Goal: Task Accomplishment & Management: Complete application form

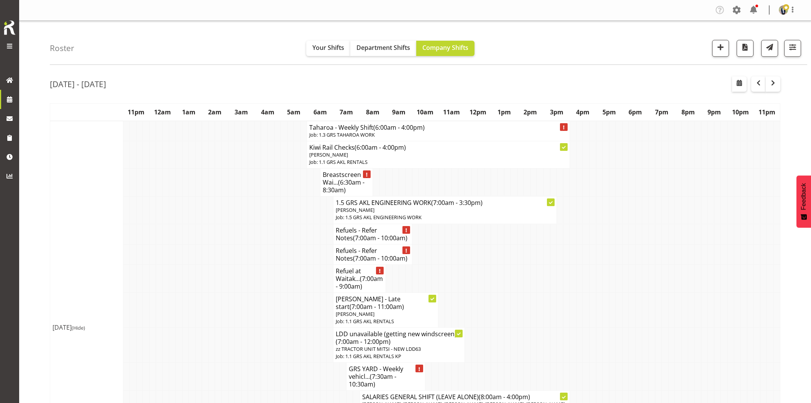
scroll to position [85, 0]
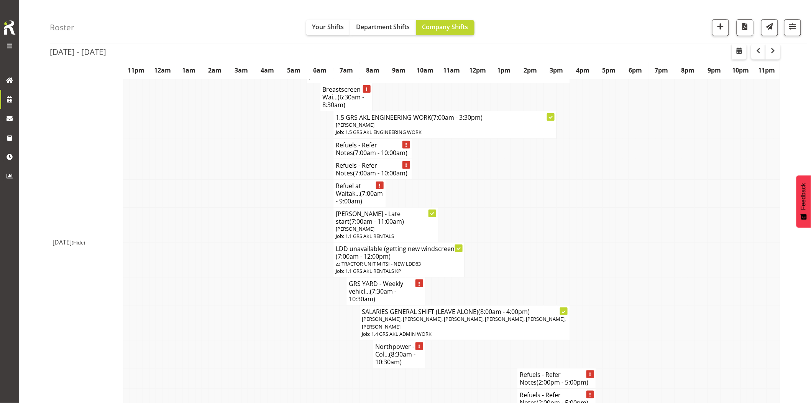
click at [232, 207] on td at bounding box center [231, 193] width 7 height 28
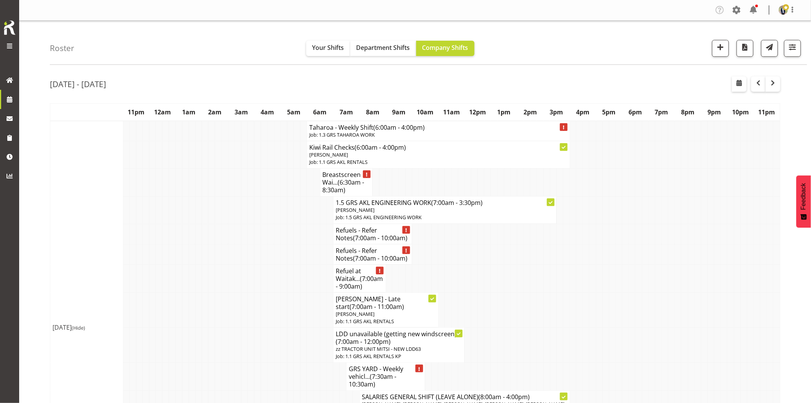
click at [271, 267] on td at bounding box center [271, 278] width 7 height 28
click at [277, 249] on td at bounding box center [277, 254] width 7 height 20
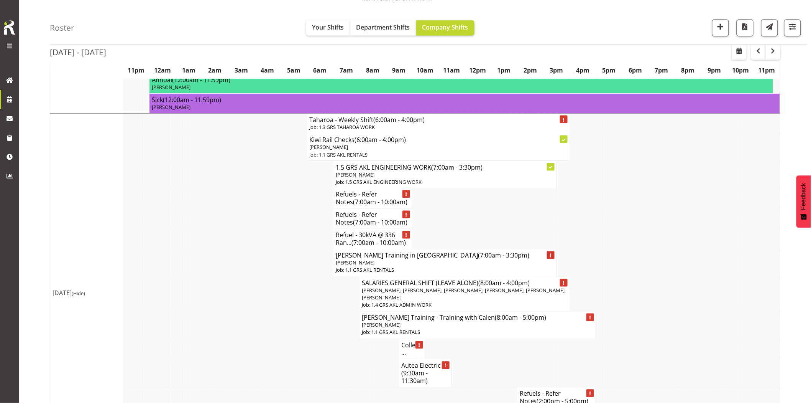
scroll to position [469, 0]
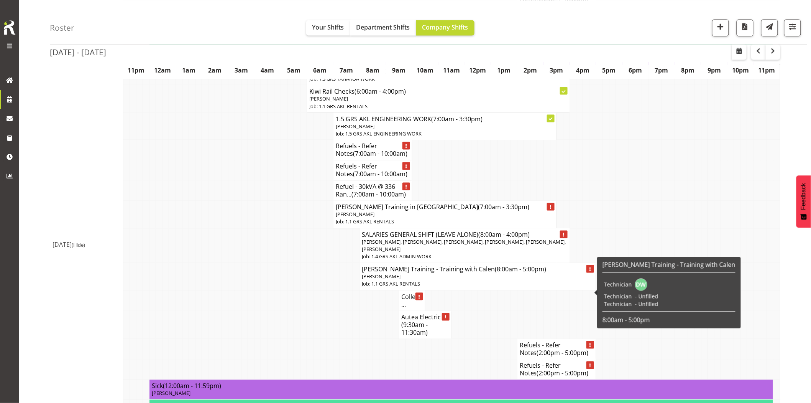
click at [296, 290] on td at bounding box center [297, 276] width 7 height 27
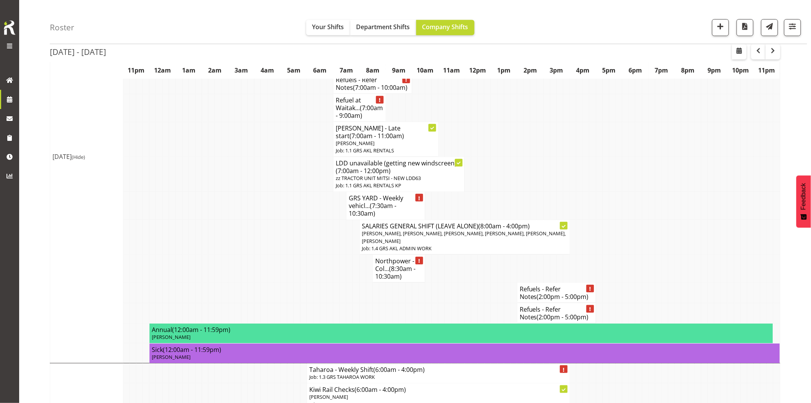
scroll to position [170, 0]
click at [720, 31] on span "button" at bounding box center [721, 26] width 10 height 10
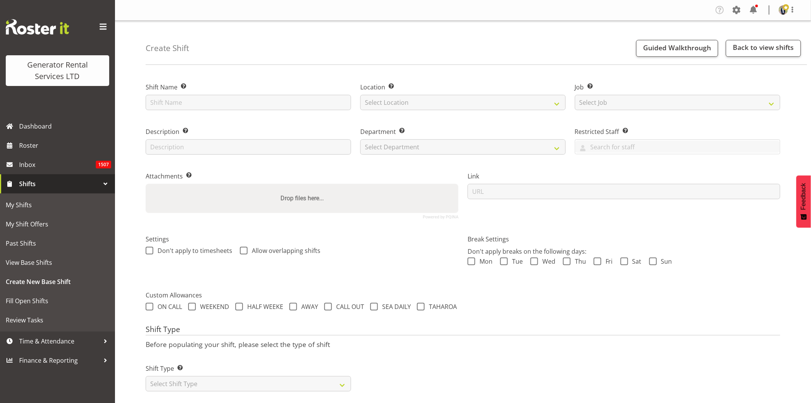
click at [101, 23] on span at bounding box center [103, 27] width 12 height 12
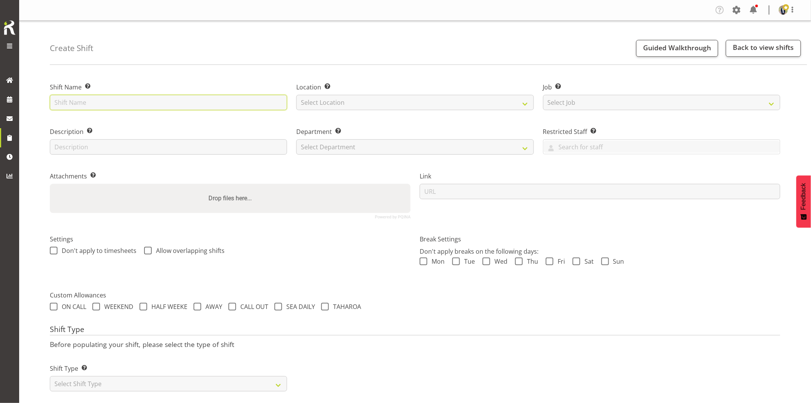
click at [171, 104] on input "text" at bounding box center [168, 102] width 237 height 15
type input "GRS Yard - Working on the 1250kVAs for Muriwai."
click at [368, 99] on select "Select Location GRS Auckland GRS Hastings GRS Tauranga" at bounding box center [414, 102] width 237 height 15
select select "28"
click at [296, 95] on select "Select Location GRS Auckland GRS Hastings GRS Tauranga" at bounding box center [414, 102] width 237 height 15
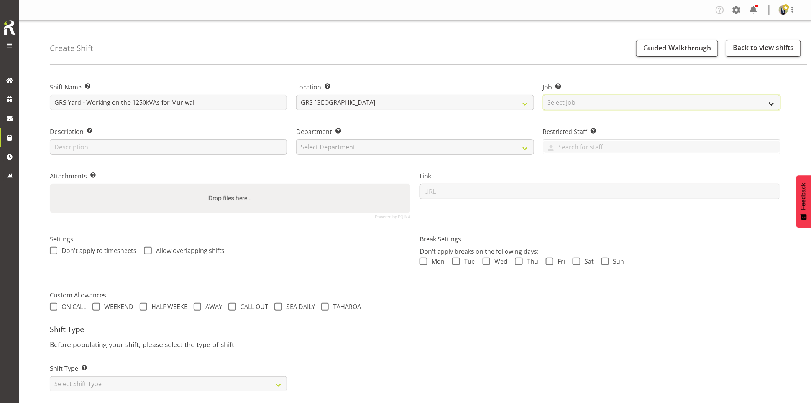
click at [612, 100] on select "Select Job Create new job 1.1 GRS AKL RENTALS 1.1 GRS AKL RENTALS AC 1.1 GRS AK…" at bounding box center [661, 102] width 237 height 15
select select "7504"
click at [543, 95] on select "Select Job Create new job 1.1 GRS AKL RENTALS 1.1 GRS AKL RENTALS AC 1.1 GRS AK…" at bounding box center [661, 102] width 237 height 15
click at [354, 146] on select "Select Department GRS HIRE AKL GRS HIRE AKL GRS HIRE TGA GRS HIRE HST GRS SALES…" at bounding box center [414, 146] width 237 height 15
select select "20"
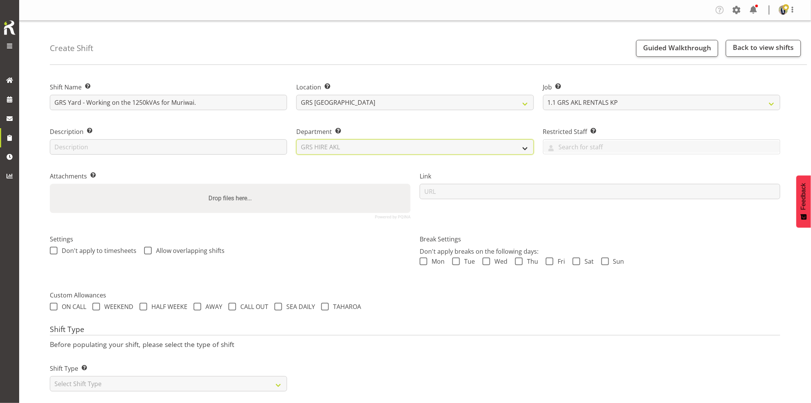
click at [296, 139] on select "Select Department GRS HIRE AKL GRS HIRE AKL GRS HIRE TGA GRS HIRE HST GRS SALES…" at bounding box center [414, 146] width 237 height 15
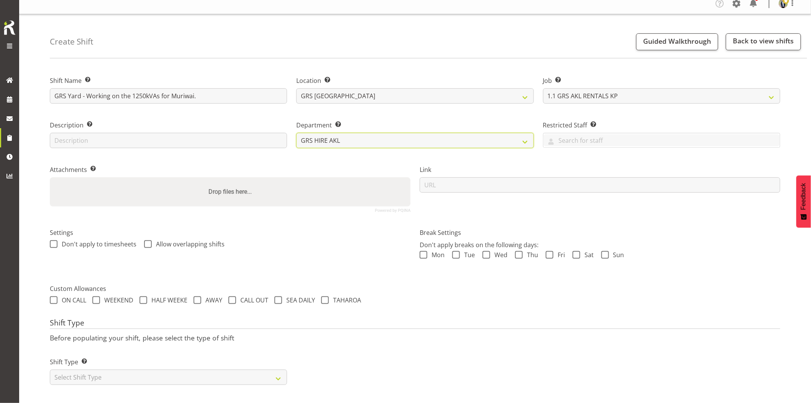
scroll to position [13, 0]
click at [116, 369] on select "Select Shift Type One Off Shift Recurring Shift Rotating Shift" at bounding box center [168, 376] width 237 height 15
click at [50, 369] on select "Select Shift Type One Off Shift Recurring Shift Rotating Shift" at bounding box center [168, 376] width 237 height 15
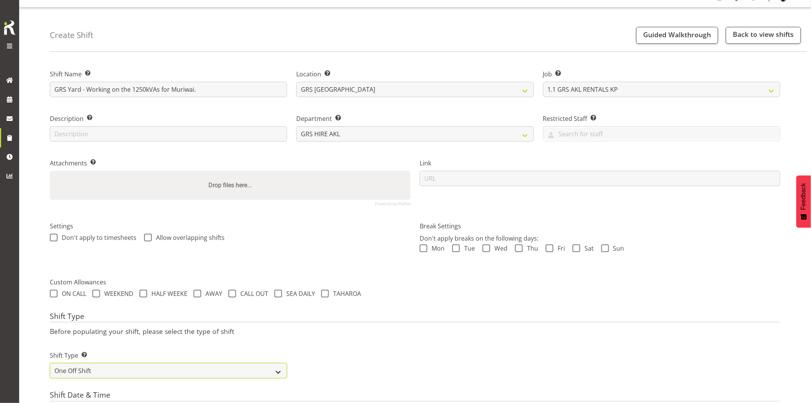
drag, startPoint x: 112, startPoint y: 373, endPoint x: 109, endPoint y: 363, distance: 10.0
click at [112, 373] on select "One Off Shift Recurring Shift Rotating Shift" at bounding box center [168, 370] width 237 height 15
select select "recurring"
click at [50, 363] on select "One Off Shift Recurring Shift Rotating Shift" at bounding box center [168, 370] width 237 height 15
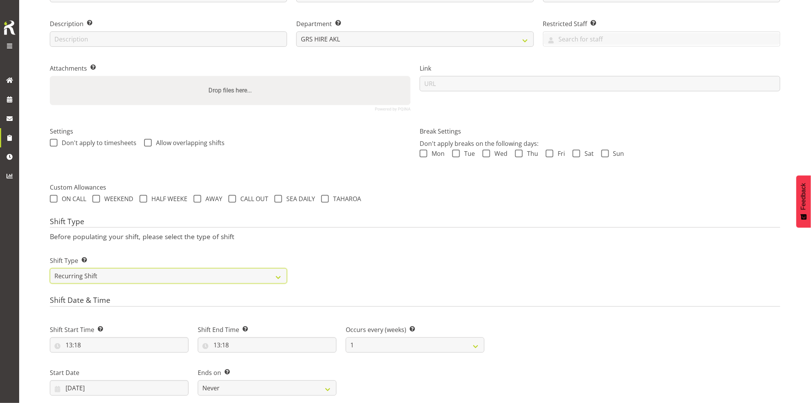
scroll to position [141, 0]
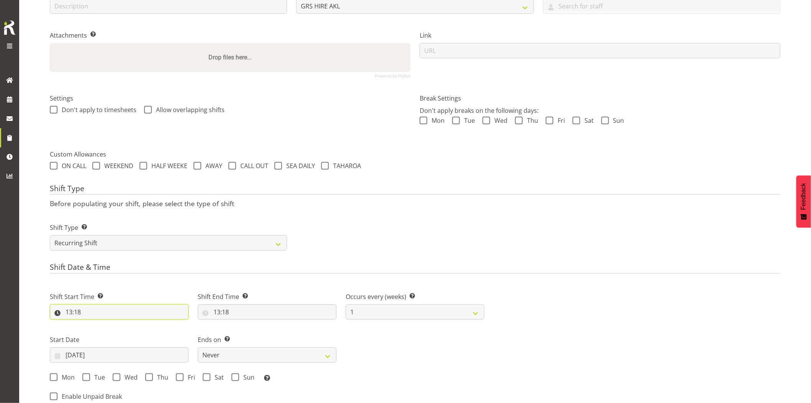
click at [128, 309] on input "13:18" at bounding box center [119, 311] width 139 height 15
click at [100, 329] on select "00 01 02 03 04 05 06 07 08 09 10 11 12 13 14 15 16 17 18 19 20 21 22 23" at bounding box center [102, 331] width 17 height 15
select select "7"
click at [94, 324] on select "00 01 02 03 04 05 06 07 08 09 10 11 12 13 14 15 16 17 18 19 20 21 22 23" at bounding box center [102, 331] width 17 height 15
type input "07:18"
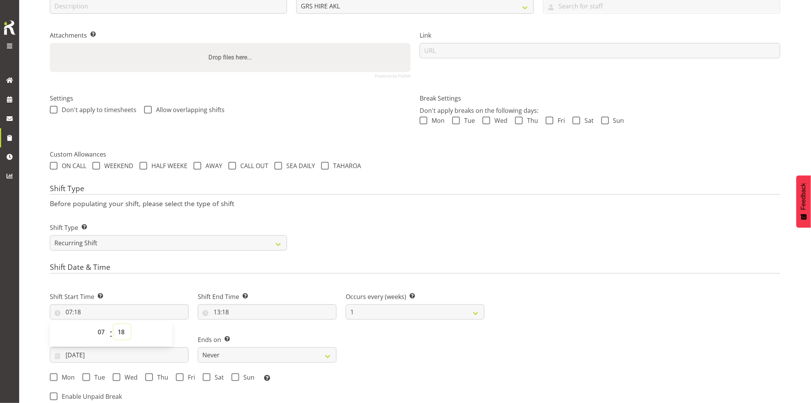
click at [120, 333] on select "00 01 02 03 04 05 06 07 08 09 10 11 12 13 14 15 16 17 18 19 20 21 22 23 24 25 2…" at bounding box center [122, 331] width 17 height 15
select select "0"
click at [114, 324] on select "00 01 02 03 04 05 06 07 08 09 10 11 12 13 14 15 16 17 18 19 20 21 22 23 24 25 2…" at bounding box center [122, 331] width 17 height 15
type input "07:00"
click at [277, 311] on input "13:18" at bounding box center [267, 311] width 139 height 15
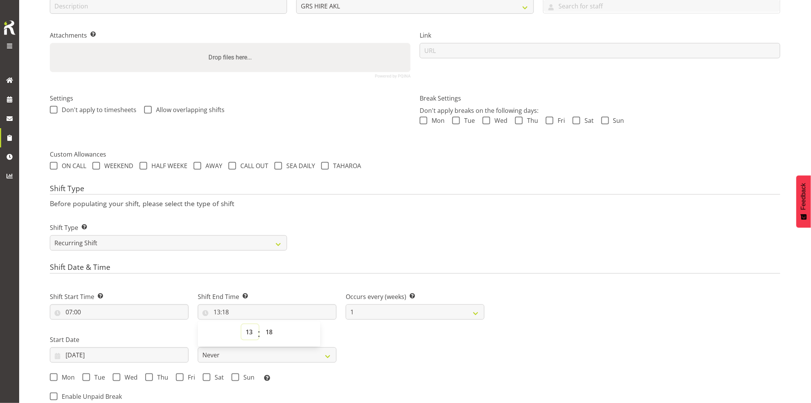
click at [247, 332] on select "00 01 02 03 04 05 06 07 08 09 10 11 12 13 14 15 16 17 18 19 20 21 22 23" at bounding box center [250, 331] width 17 height 15
select select "15"
click at [242, 324] on select "00 01 02 03 04 05 06 07 08 09 10 11 12 13 14 15 16 17 18 19 20 21 22 23" at bounding box center [250, 331] width 17 height 15
type input "15:18"
drag, startPoint x: 268, startPoint y: 329, endPoint x: 274, endPoint y: 327, distance: 5.7
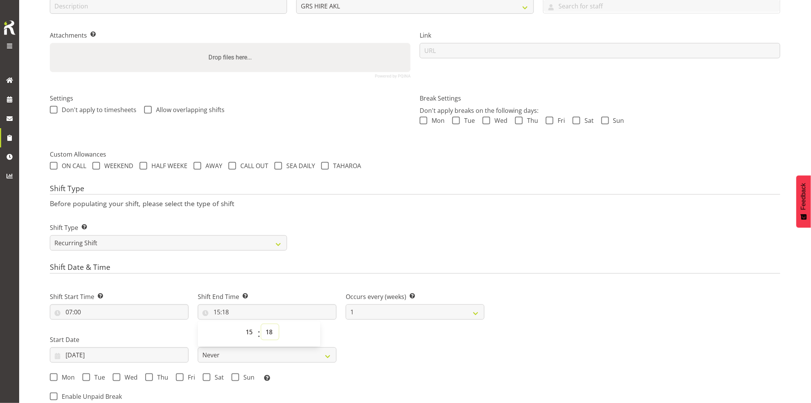
click at [269, 329] on select "00 01 02 03 04 05 06 07 08 09 10 11 12 13 14 15 16 17 18 19 20 21 22 23 24 25 2…" at bounding box center [270, 331] width 17 height 15
select select "0"
click at [262, 324] on select "00 01 02 03 04 05 06 07 08 09 10 11 12 13 14 15 16 17 18 19 20 21 22 23 24 25 2…" at bounding box center [270, 331] width 17 height 15
type input "15:00"
click at [385, 189] on h4 "Shift Type" at bounding box center [415, 189] width 731 height 11
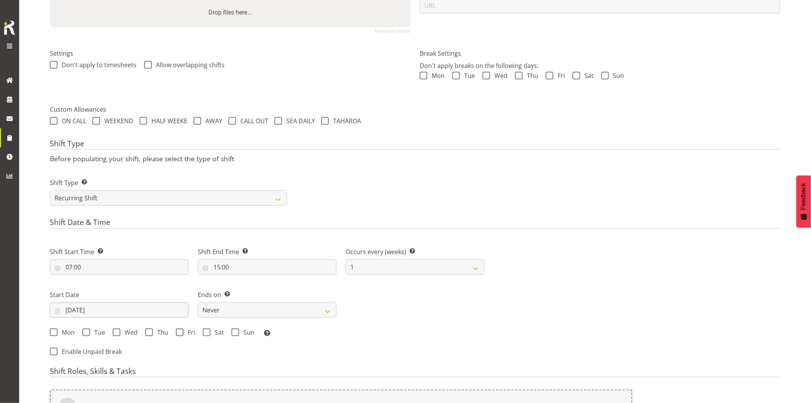
scroll to position [226, 0]
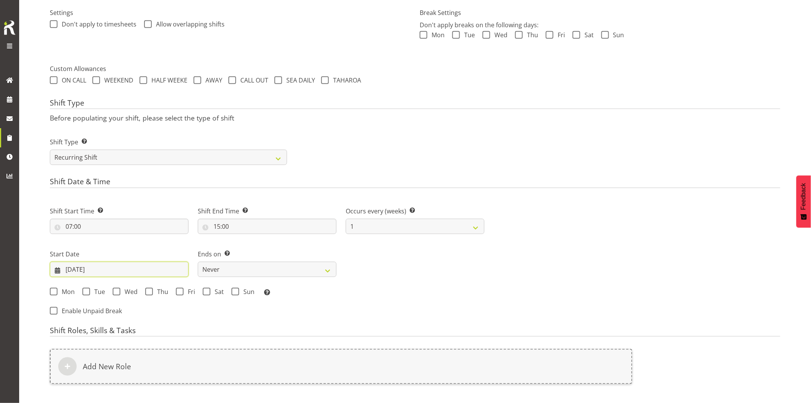
click at [110, 267] on input "22/08/2025" at bounding box center [119, 269] width 139 height 15
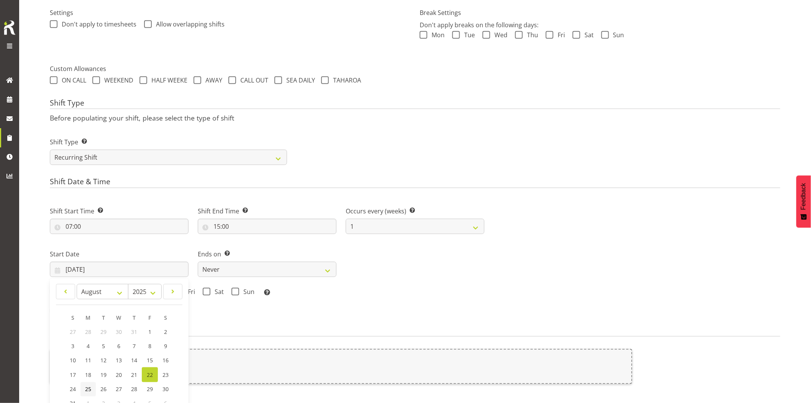
click at [91, 386] on span "25" at bounding box center [88, 388] width 6 height 7
type input "25/08/2025"
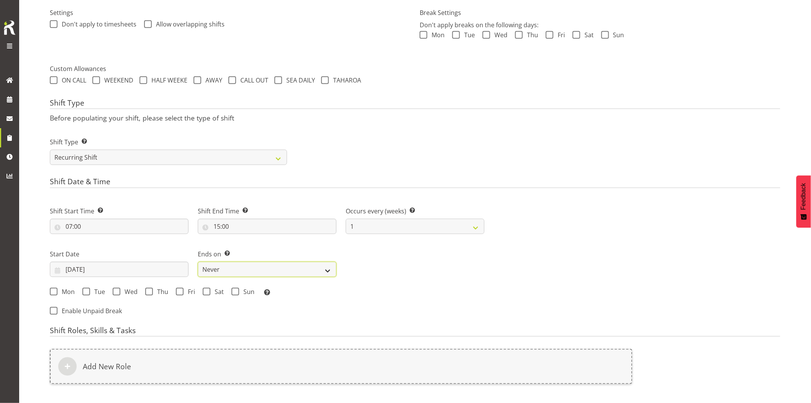
click at [265, 271] on select "Never On Date" at bounding box center [267, 269] width 139 height 15
select select "date"
click at [198, 262] on select "Never On Date" at bounding box center [267, 269] width 139 height 15
select select "7"
select select "2025"
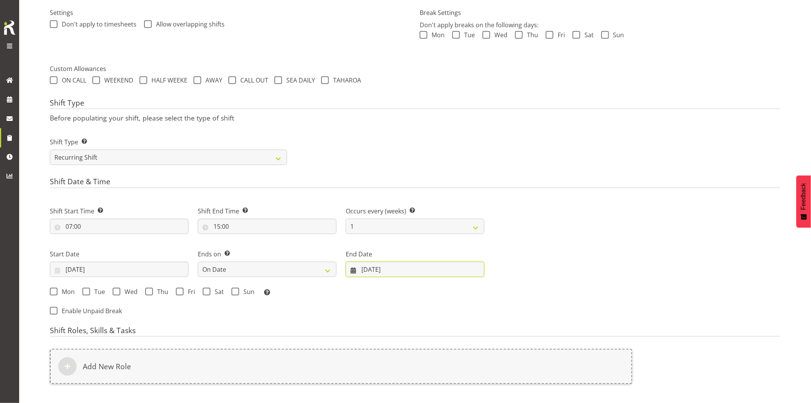
click at [388, 270] on input "22/08/2025" at bounding box center [415, 269] width 139 height 15
click at [443, 390] on span "29" at bounding box center [446, 388] width 6 height 7
type input "29/08/2025"
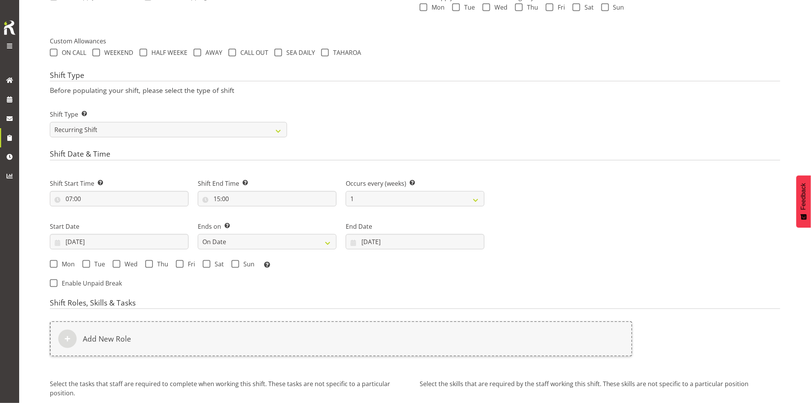
scroll to position [269, 0]
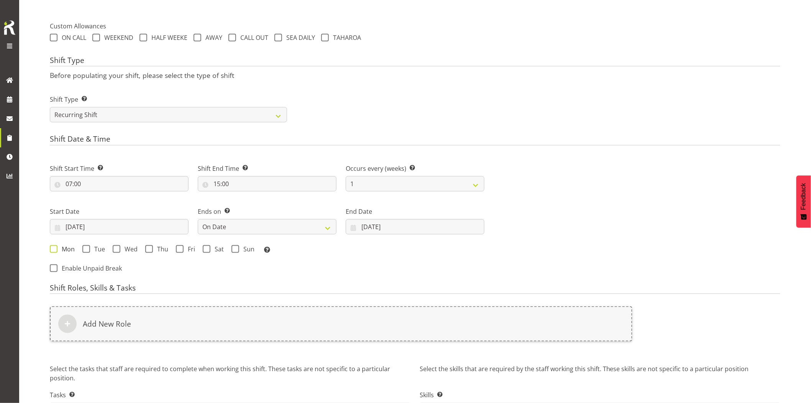
click at [65, 250] on span "Mon" at bounding box center [66, 249] width 17 height 8
click at [55, 250] on input "Mon" at bounding box center [52, 248] width 5 height 5
checkbox input "true"
click at [184, 249] on span "Fri" at bounding box center [190, 249] width 12 height 8
click at [181, 249] on input "Fri" at bounding box center [178, 248] width 5 height 5
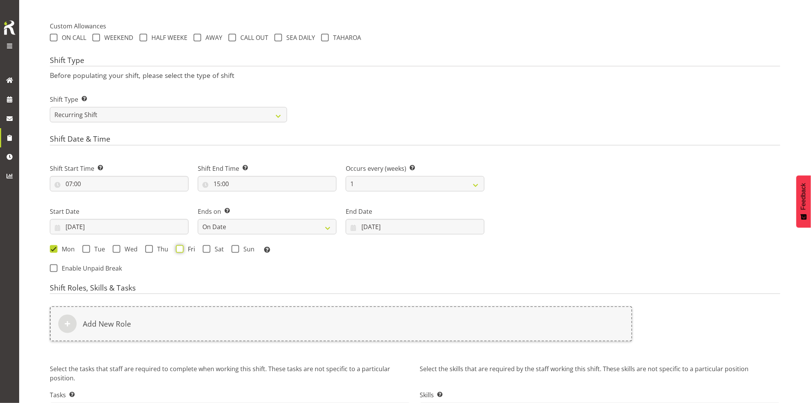
checkbox input "true"
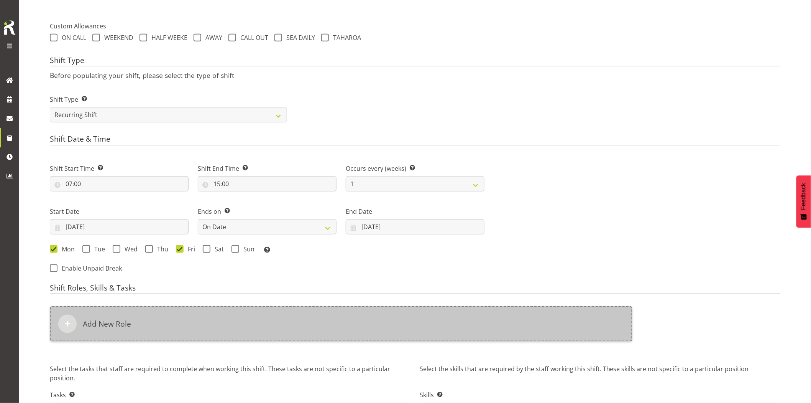
click at [248, 326] on div "Add New Role" at bounding box center [341, 323] width 583 height 35
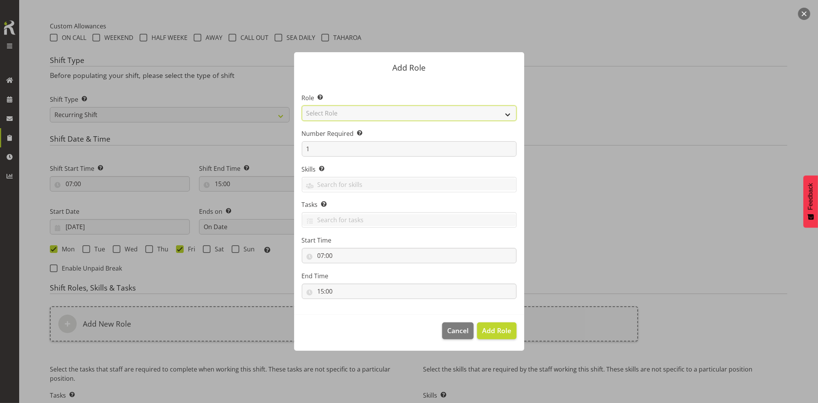
drag, startPoint x: 355, startPoint y: 114, endPoint x: 359, endPoint y: 119, distance: 6.3
click at [355, 114] on select "Select Role Account Manager Electrician Engineering GM HSEQ manager MECH Mechan…" at bounding box center [409, 112] width 215 height 15
select select "21"
click at [302, 105] on select "Select Role Account Manager Electrician Engineering GM HSEQ manager MECH Mechan…" at bounding box center [409, 112] width 215 height 15
drag, startPoint x: 499, startPoint y: 334, endPoint x: 474, endPoint y: 331, distance: 25.1
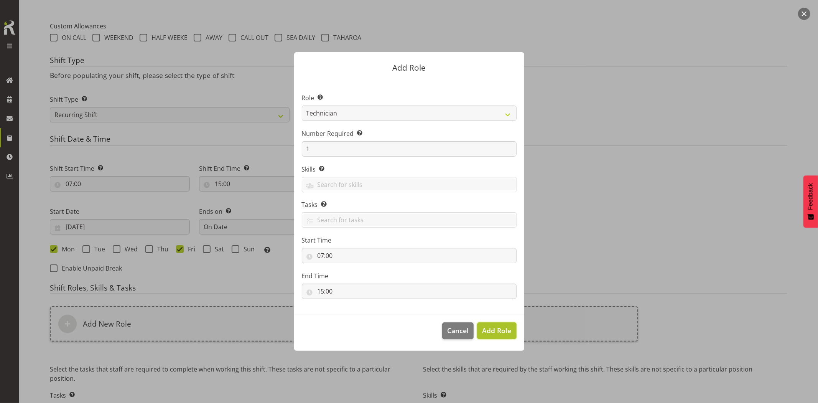
click at [499, 334] on span "Add Role" at bounding box center [496, 330] width 29 height 9
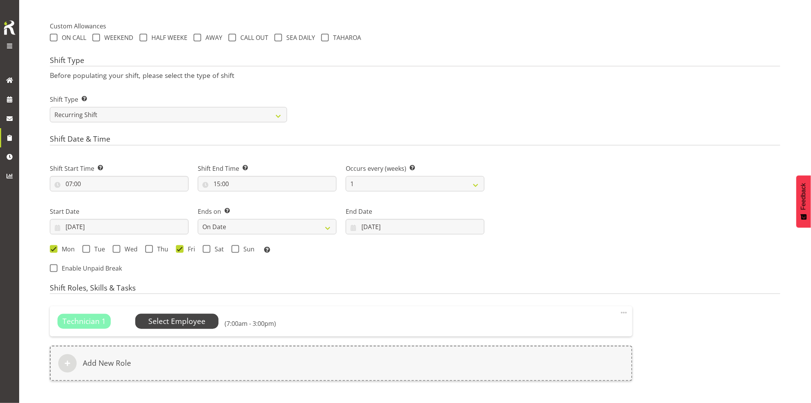
click at [201, 319] on span "Select Employee" at bounding box center [176, 321] width 57 height 11
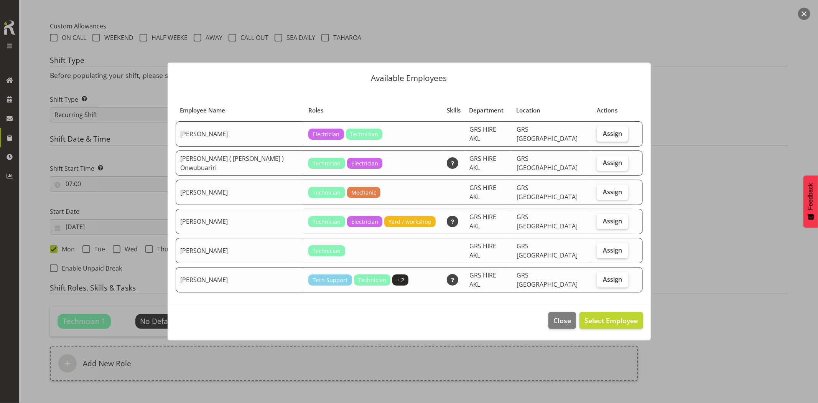
click at [603, 137] on span "Assign" at bounding box center [612, 134] width 19 height 8
click at [602, 136] on input "Assign" at bounding box center [599, 133] width 5 height 5
checkbox input "true"
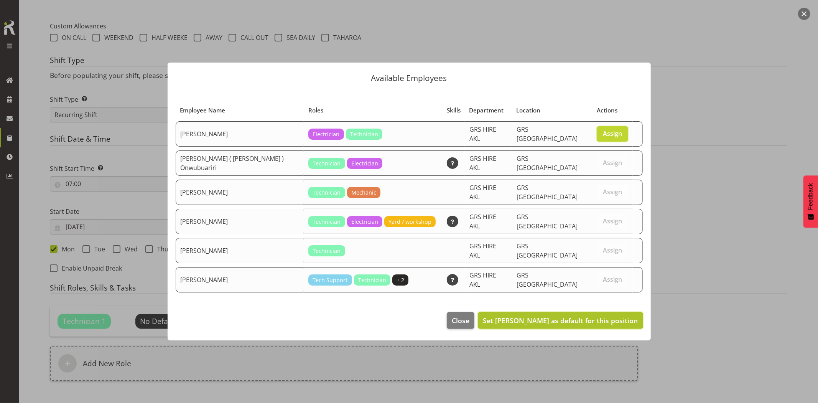
click at [583, 316] on span "Set Daniel Watkinson as default for this position" at bounding box center [560, 320] width 155 height 9
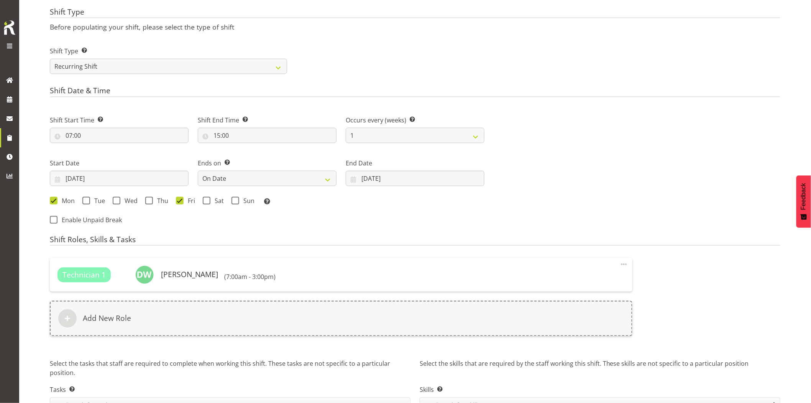
scroll to position [365, 0]
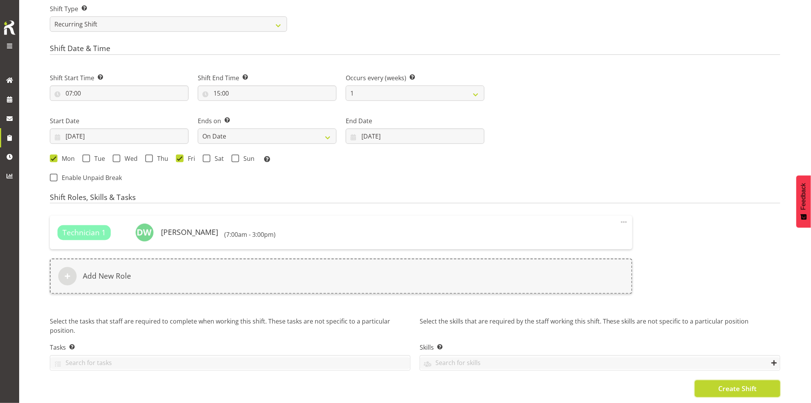
click at [737, 383] on span "Create Shift" at bounding box center [738, 388] width 38 height 10
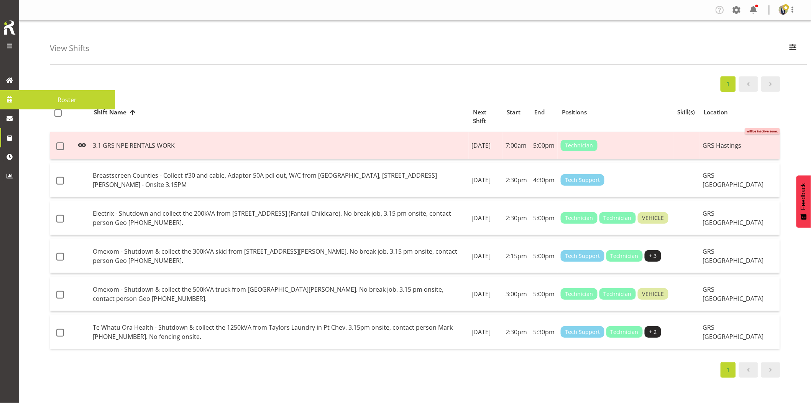
click at [8, 98] on span at bounding box center [10, 100] width 12 height 12
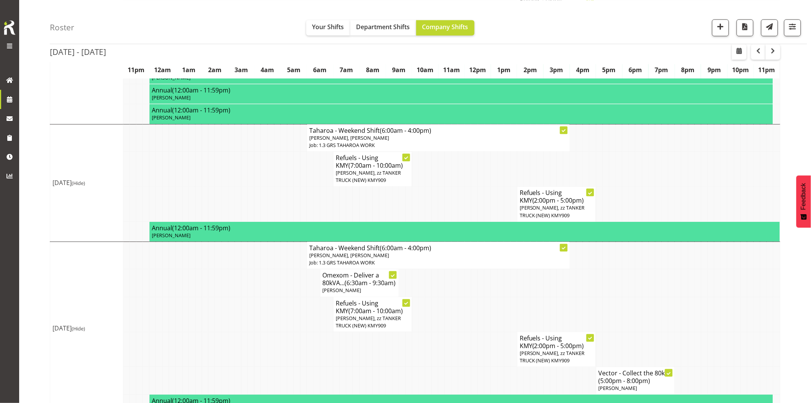
scroll to position [674, 0]
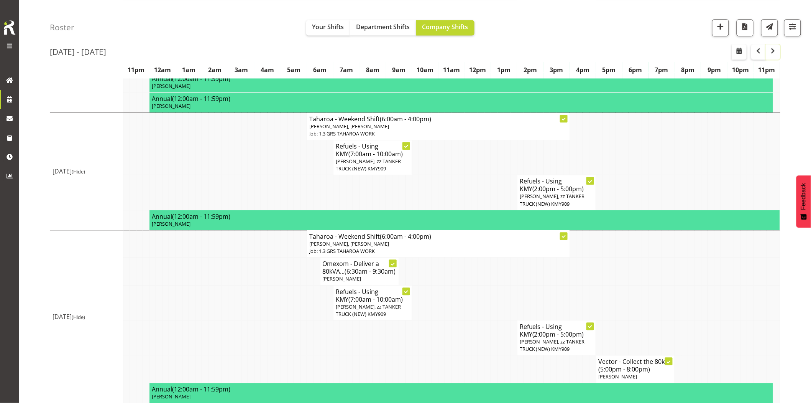
click at [775, 56] on button "button" at bounding box center [773, 51] width 15 height 15
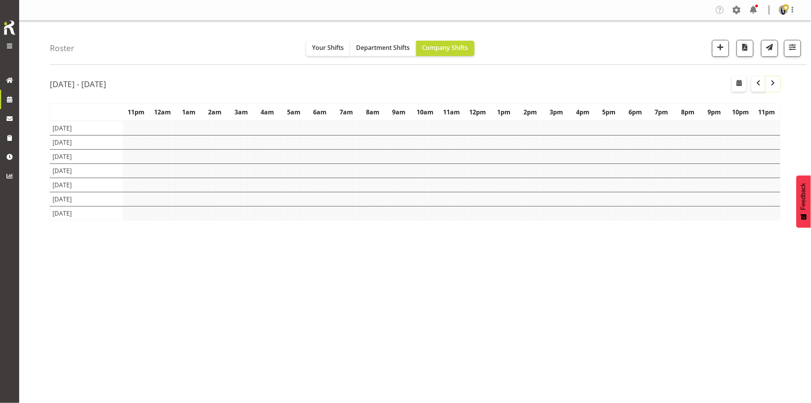
scroll to position [0, 0]
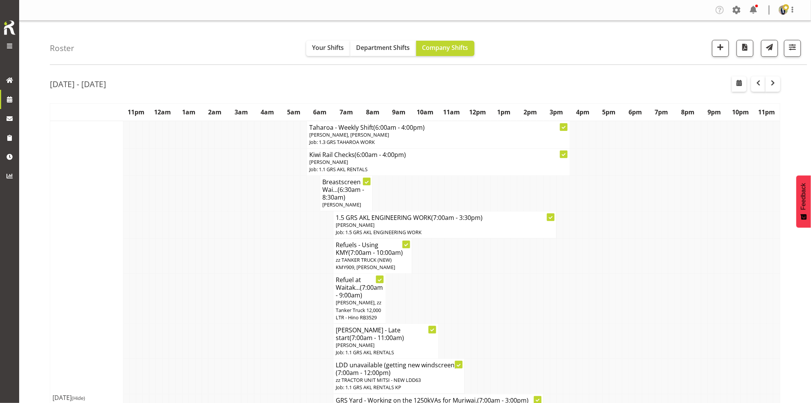
click at [289, 238] on td at bounding box center [291, 255] width 7 height 35
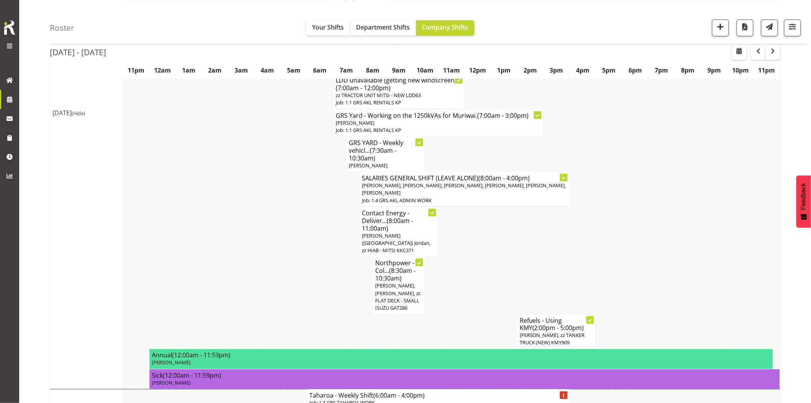
scroll to position [298, 0]
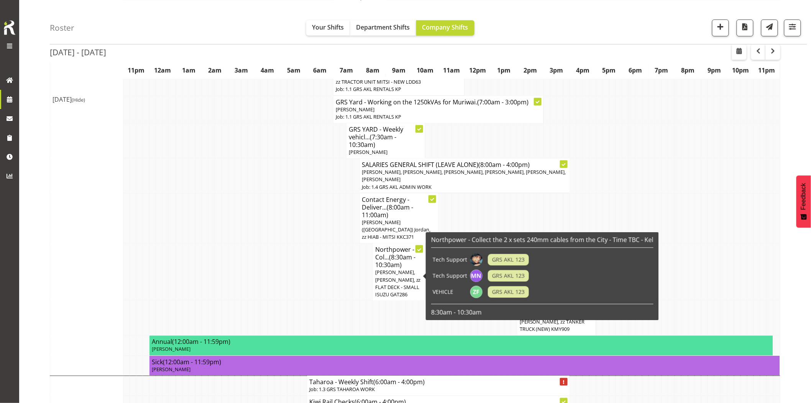
click at [280, 262] on td at bounding box center [277, 272] width 7 height 58
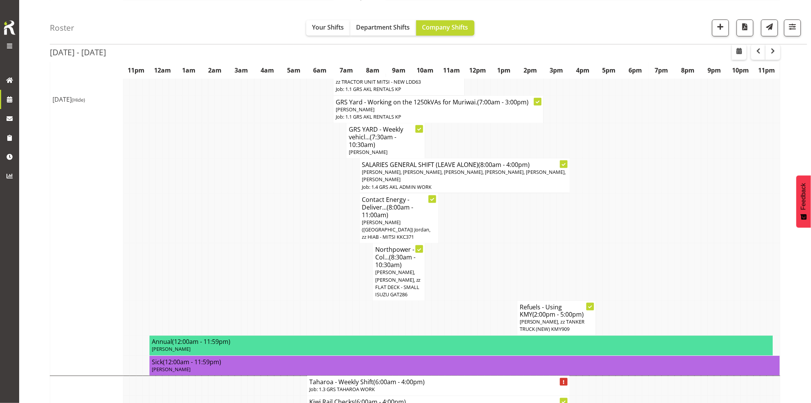
click at [706, 171] on td at bounding box center [704, 175] width 7 height 35
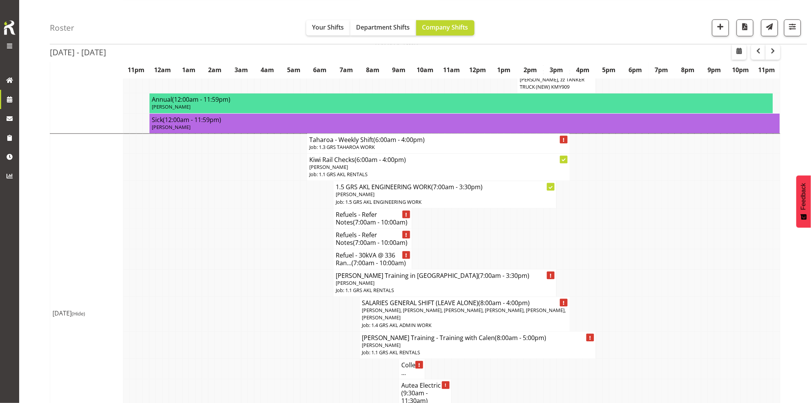
scroll to position [554, 0]
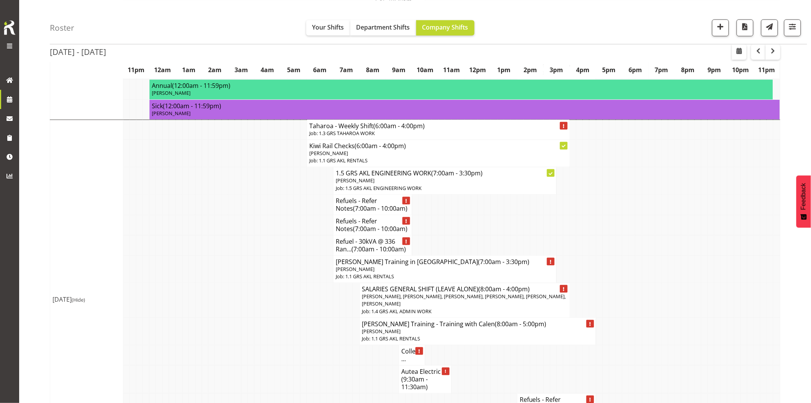
click at [259, 261] on td at bounding box center [258, 268] width 7 height 27
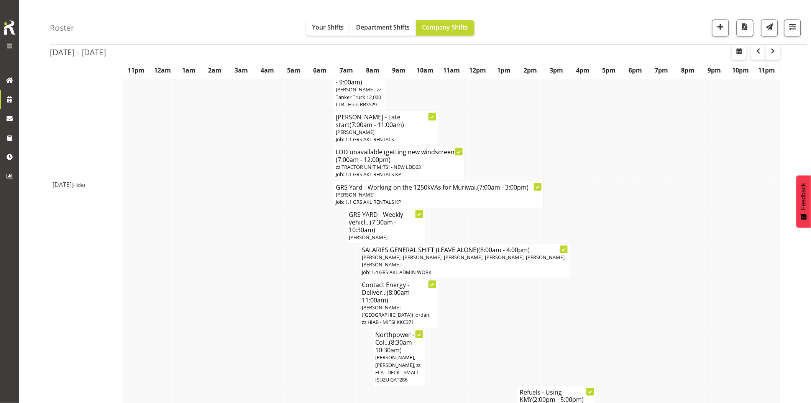
click at [262, 260] on td at bounding box center [264, 260] width 7 height 35
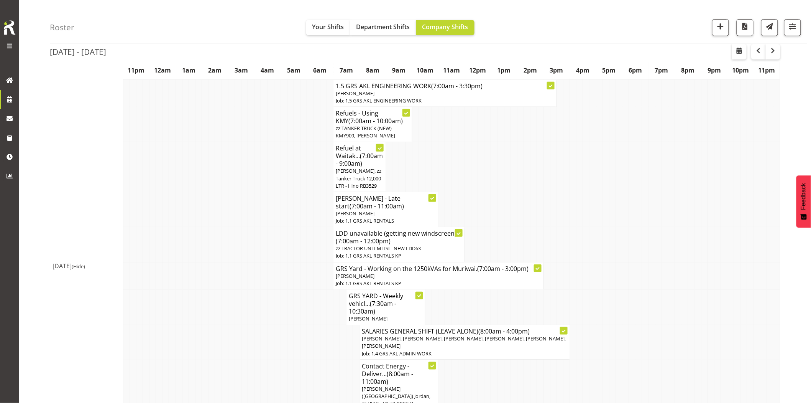
scroll to position [128, 0]
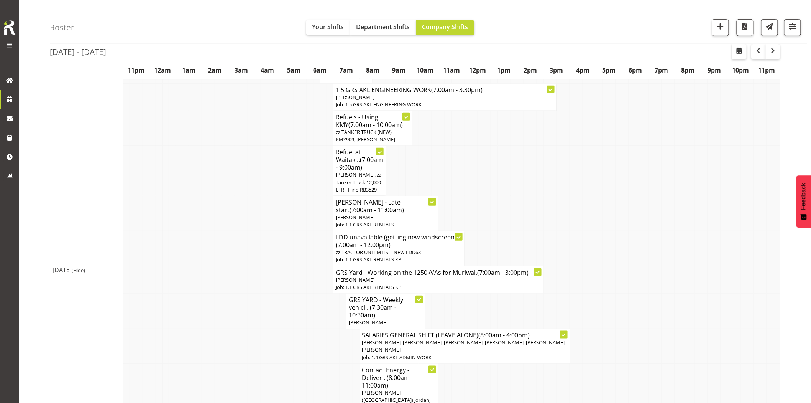
click at [262, 260] on td at bounding box center [264, 248] width 7 height 35
